Goal: Check status: Check status

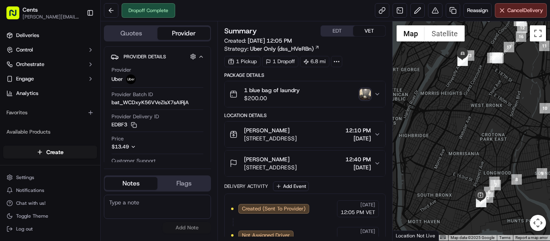
click at [368, 91] on img "button" at bounding box center [364, 94] width 11 height 11
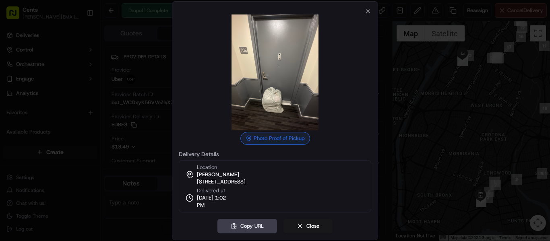
click at [401, 108] on div at bounding box center [275, 120] width 550 height 241
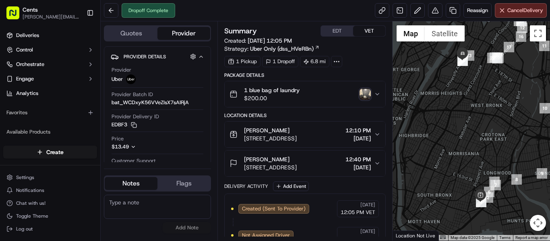
click at [297, 161] on div "[PERSON_NAME]" at bounding box center [270, 159] width 53 height 8
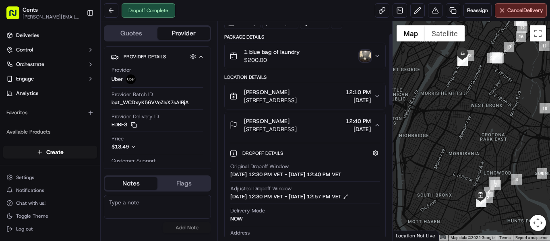
scroll to position [39, 0]
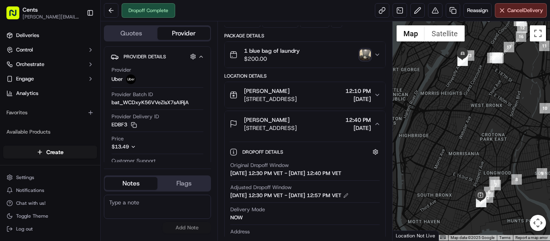
click at [366, 54] on img "button" at bounding box center [364, 54] width 11 height 11
click at [361, 56] on img "button" at bounding box center [364, 54] width 11 height 11
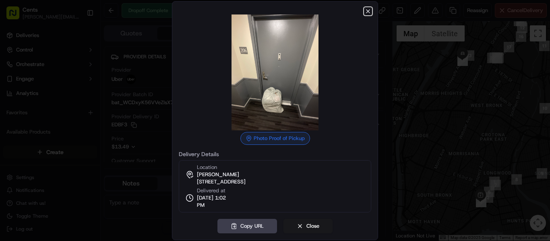
click at [368, 10] on icon "button" at bounding box center [367, 11] width 3 height 3
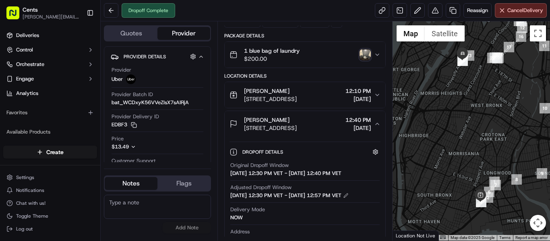
click at [365, 54] on img "button" at bounding box center [364, 54] width 11 height 11
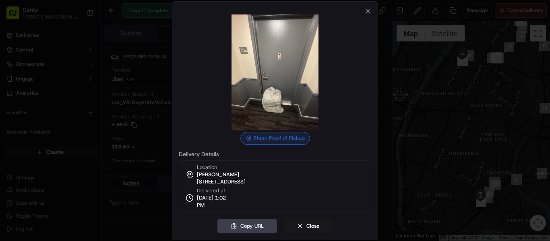
click at [367, 4] on div "Photo Proof of Pickup Delivery Details Location [PERSON_NAME][GEOGRAPHIC_DATA][…" at bounding box center [275, 120] width 206 height 239
click at [368, 10] on icon "button" at bounding box center [367, 11] width 3 height 3
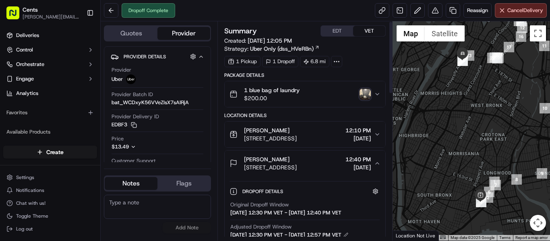
scroll to position [0, 0]
click at [297, 136] on span "[STREET_ADDRESS]" at bounding box center [270, 138] width 53 height 8
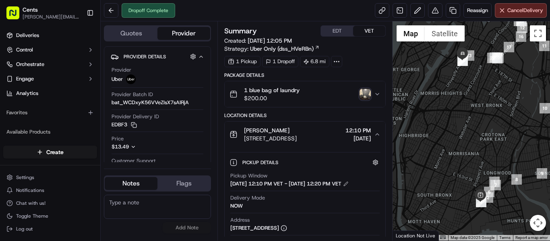
click at [297, 136] on span "[STREET_ADDRESS]" at bounding box center [270, 138] width 53 height 8
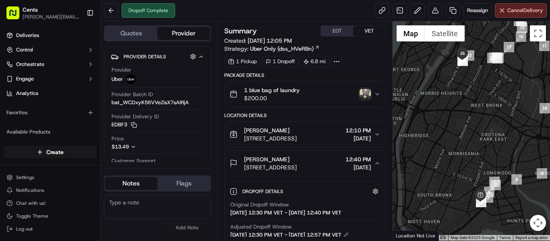
drag, startPoint x: 297, startPoint y: 135, endPoint x: 289, endPoint y: 123, distance: 14.5
click at [289, 123] on button "[PERSON_NAME] [STREET_ADDRESS][PERSON_NAME] 12:10 PM [DATE]" at bounding box center [305, 135] width 161 height 26
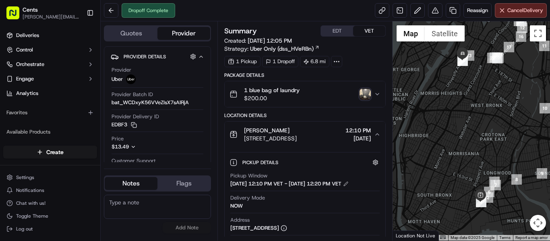
drag, startPoint x: 348, startPoint y: 131, endPoint x: 286, endPoint y: 16, distance: 130.6
click at [286, 16] on div "Dropoff Complete Reassign Cancel Delivery" at bounding box center [325, 10] width 449 height 21
click at [297, 128] on div "[PERSON_NAME]" at bounding box center [270, 130] width 53 height 8
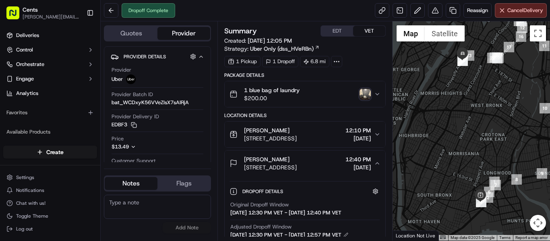
click at [345, 160] on span "12:40 PM" at bounding box center [357, 159] width 25 height 8
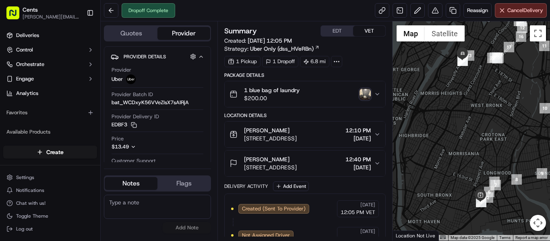
click at [345, 160] on span "12:40 PM" at bounding box center [357, 159] width 25 height 8
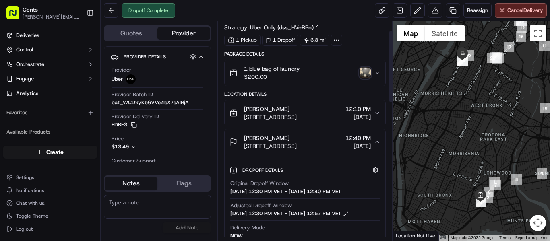
scroll to position [20, 0]
